Goal: Find specific page/section: Find specific page/section

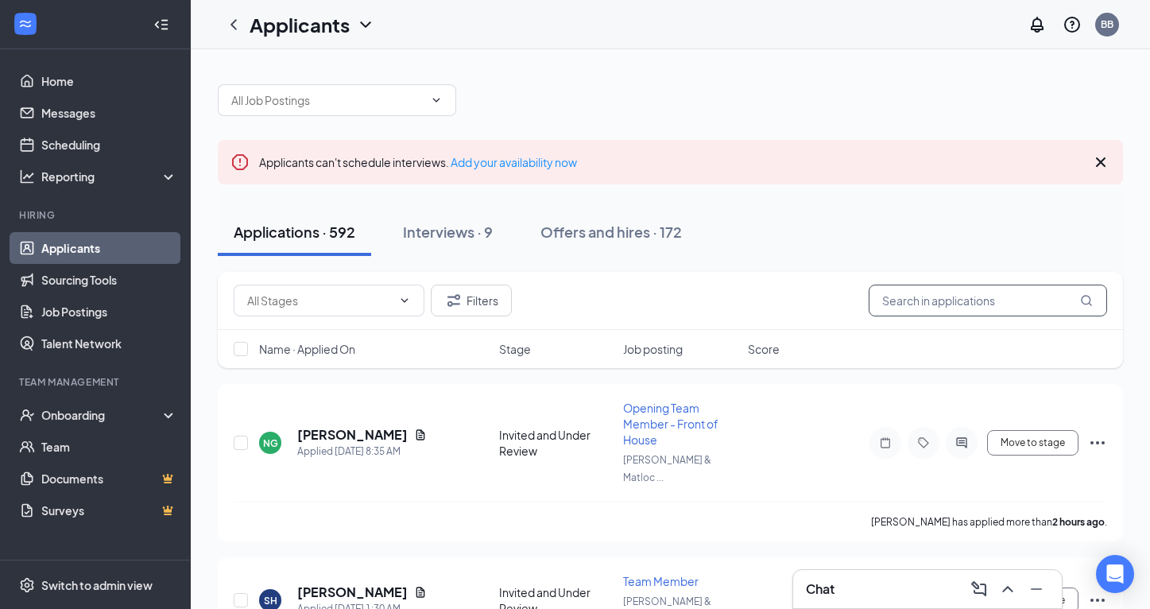
click at [939, 302] on input "text" at bounding box center [988, 301] width 238 height 32
type input "addison"
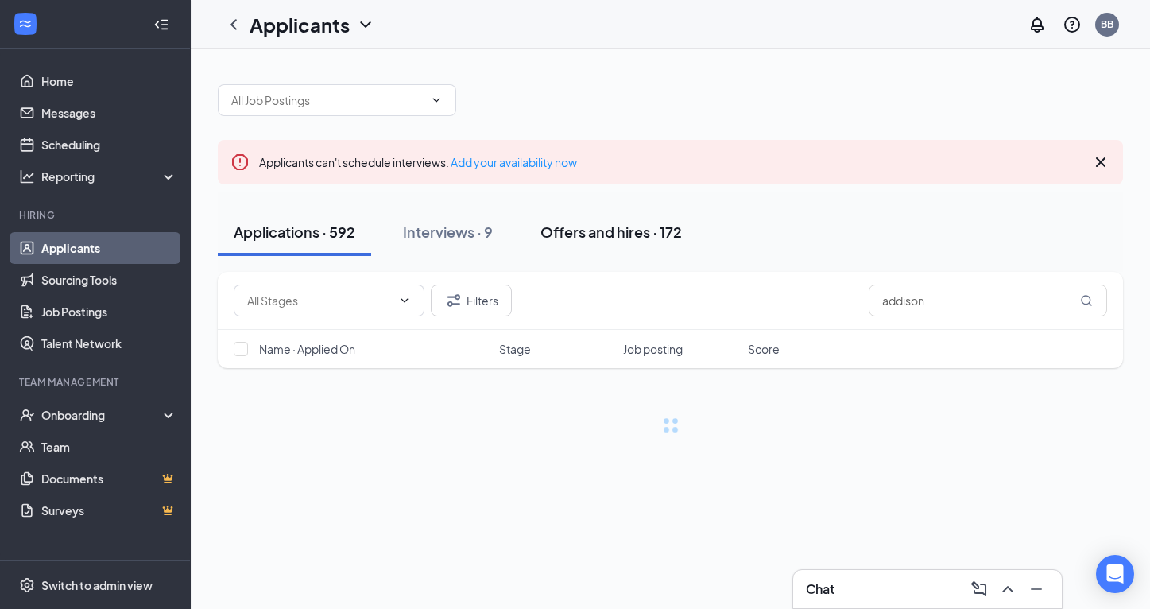
click at [595, 234] on div "Offers and hires · 172" at bounding box center [610, 232] width 141 height 20
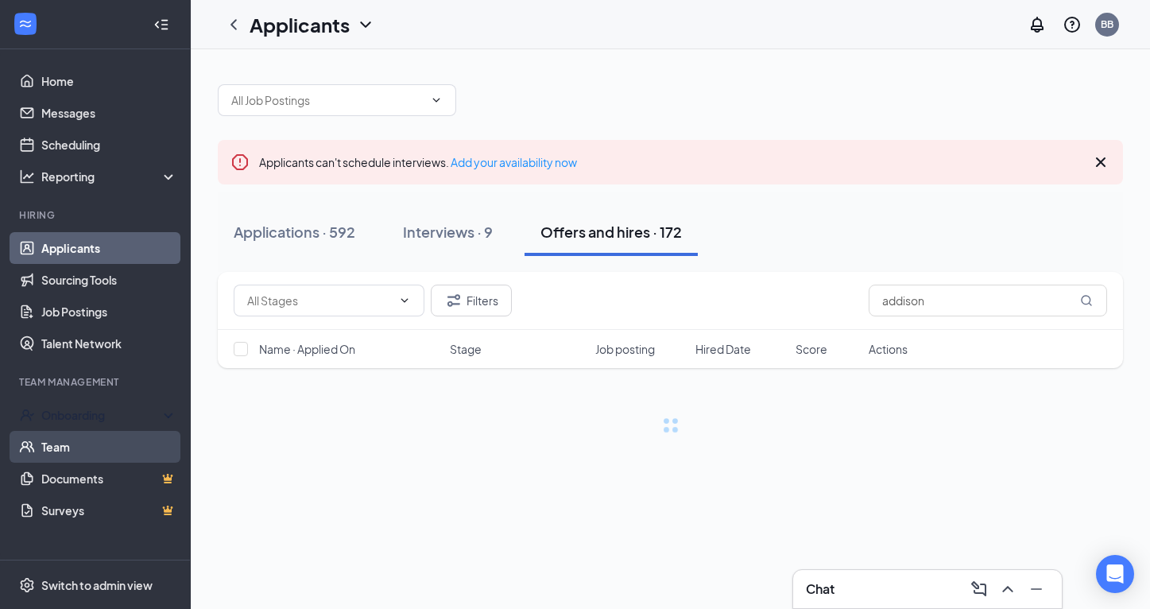
click at [62, 452] on link "Team" at bounding box center [109, 447] width 136 height 32
